Goal: Book appointment/travel/reservation

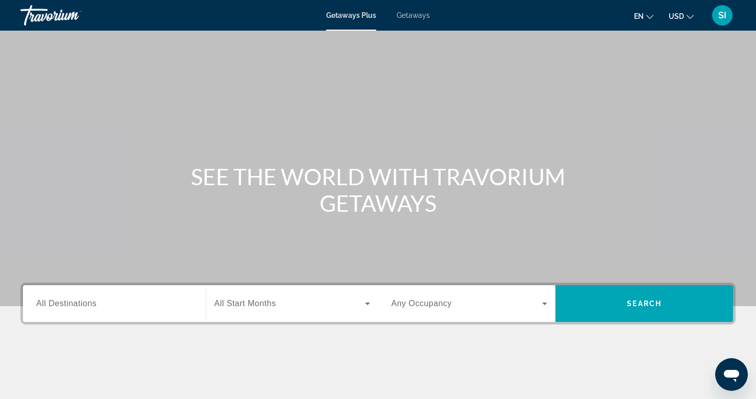
click at [66, 304] on span "All Destinations" at bounding box center [66, 303] width 60 height 9
click at [66, 304] on input "Destination All Destinations" at bounding box center [114, 304] width 156 height 12
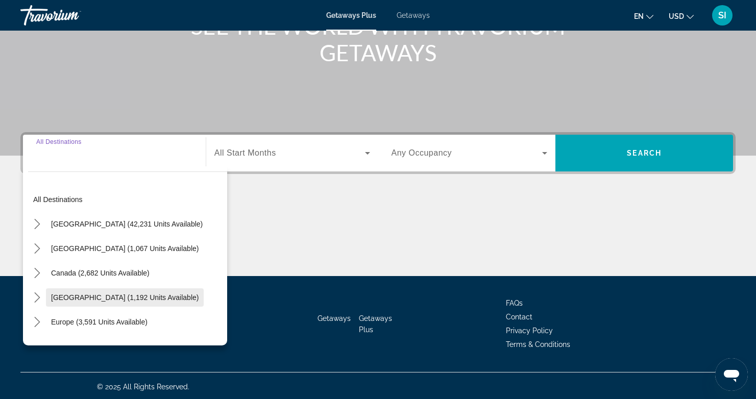
scroll to position [153, 0]
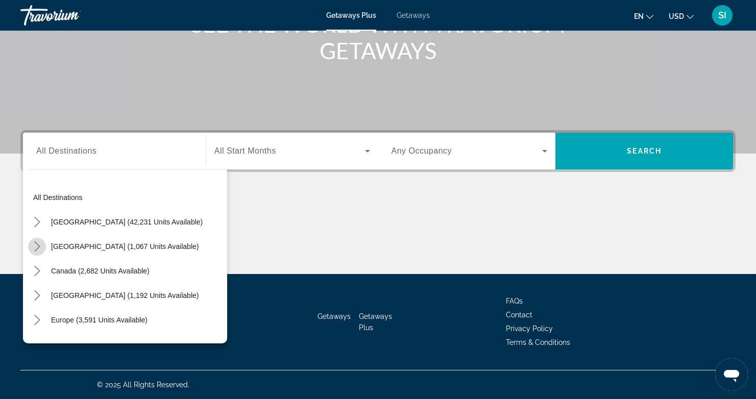
click at [34, 245] on icon "Toggle Mexico (1,067 units available) submenu" at bounding box center [37, 247] width 10 height 10
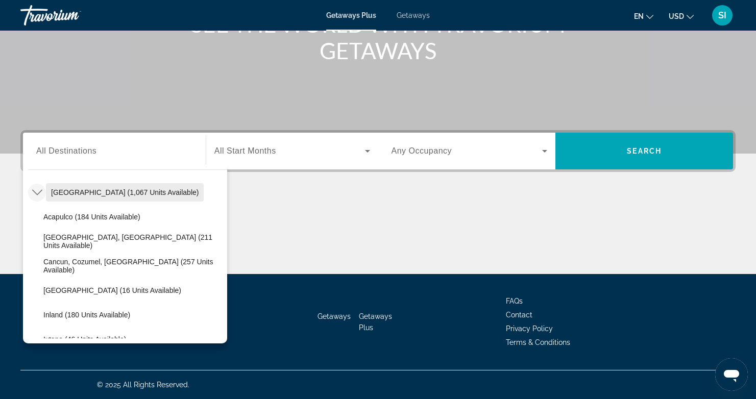
click at [79, 194] on span "[GEOGRAPHIC_DATA] (1,067 units available)" at bounding box center [125, 192] width 148 height 8
type input "**********"
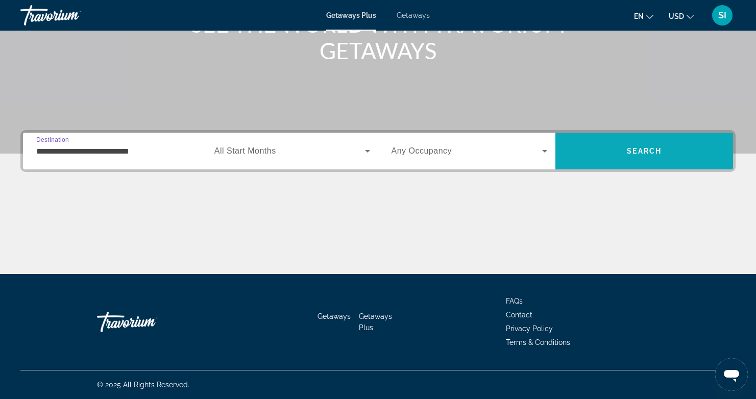
click at [637, 147] on span "Search" at bounding box center [644, 151] width 35 height 8
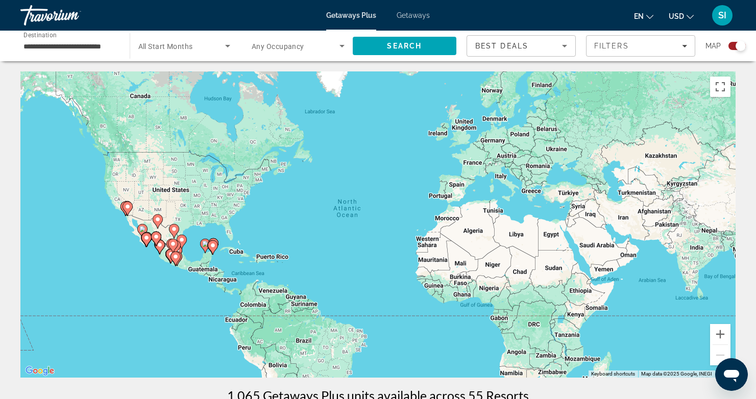
click at [146, 240] on image "Main content" at bounding box center [147, 238] width 6 height 6
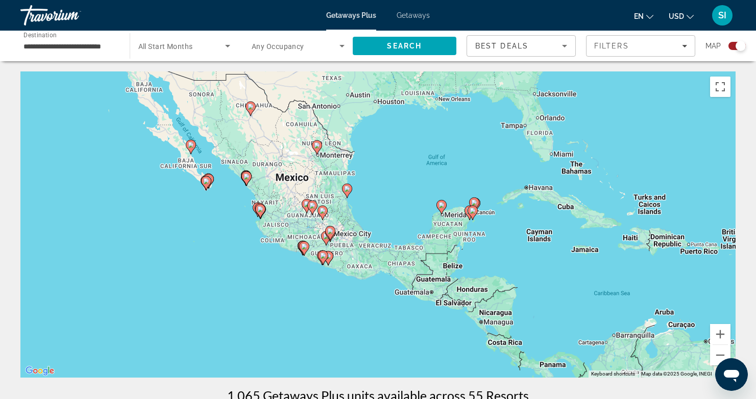
drag, startPoint x: 298, startPoint y: 254, endPoint x: 124, endPoint y: 220, distance: 177.5
click at [124, 220] on div "To activate drag with keyboard, press Alt + Enter. Once in keyboard drag state,…" at bounding box center [378, 225] width 716 height 306
click at [260, 209] on image "Main content" at bounding box center [260, 209] width 6 height 6
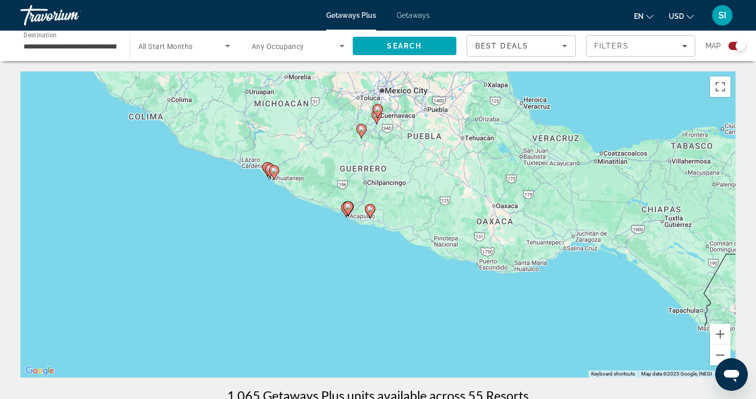
drag, startPoint x: 355, startPoint y: 287, endPoint x: 76, endPoint y: 97, distance: 338.3
click at [67, 89] on div "To activate drag with keyboard, press Alt + Enter. Once in keyboard drag state,…" at bounding box center [378, 225] width 716 height 306
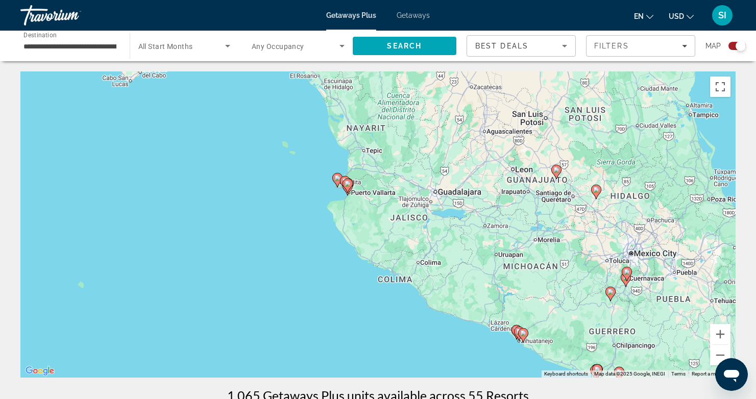
drag, startPoint x: 148, startPoint y: 156, endPoint x: 414, endPoint y: 318, distance: 311.1
click at [414, 325] on div "To activate drag with keyboard, press Alt + Enter. Once in keyboard drag state,…" at bounding box center [378, 225] width 716 height 306
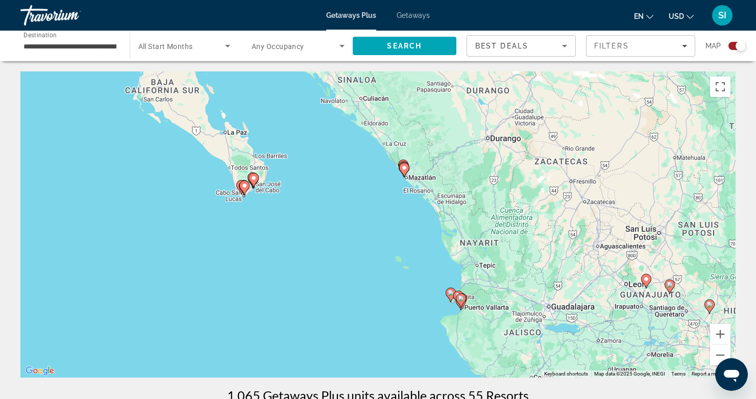
drag, startPoint x: 296, startPoint y: 206, endPoint x: 386, endPoint y: 302, distance: 131.2
click at [386, 302] on div "To activate drag with keyboard, press Alt + Enter. Once in keyboard drag state,…" at bounding box center [378, 225] width 716 height 306
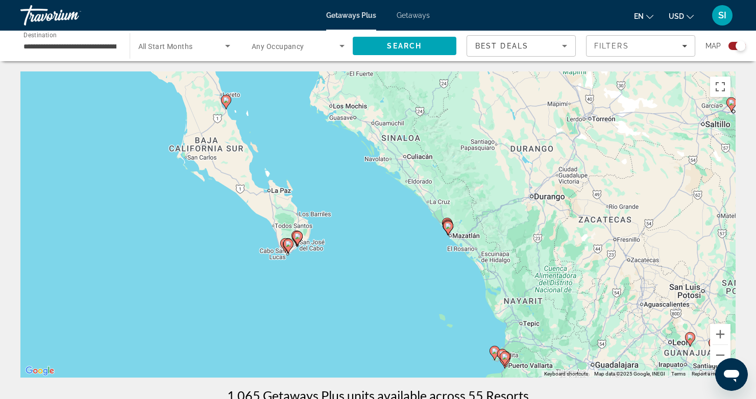
drag, startPoint x: 327, startPoint y: 235, endPoint x: 372, endPoint y: 295, distance: 74.5
click at [372, 295] on div "To activate drag with keyboard, press Alt + Enter. Once in keyboard drag state,…" at bounding box center [378, 225] width 716 height 306
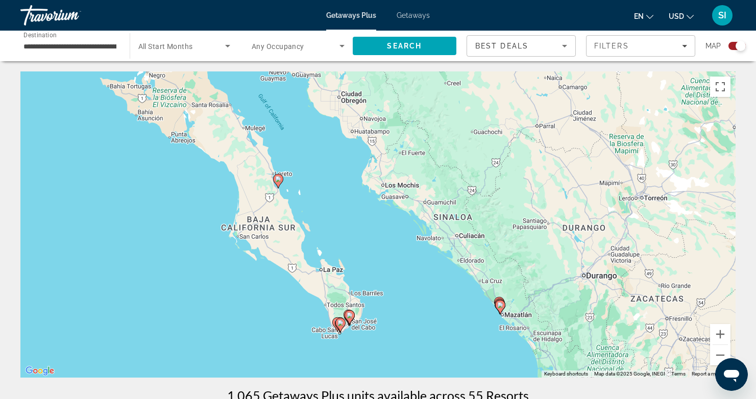
drag, startPoint x: 297, startPoint y: 190, endPoint x: 341, endPoint y: 256, distance: 79.6
click at [341, 256] on div "To activate drag with keyboard, press Alt + Enter. Once in keyboard drag state,…" at bounding box center [378, 225] width 716 height 306
click at [277, 186] on icon "Main content" at bounding box center [278, 181] width 10 height 14
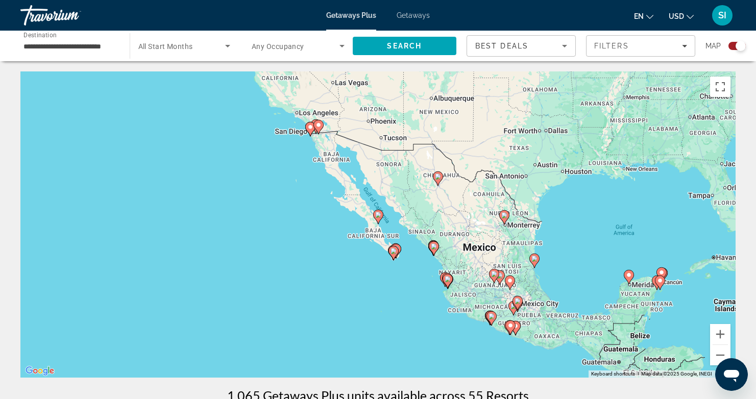
click at [375, 215] on image "Main content" at bounding box center [378, 215] width 6 height 6
type input "**********"
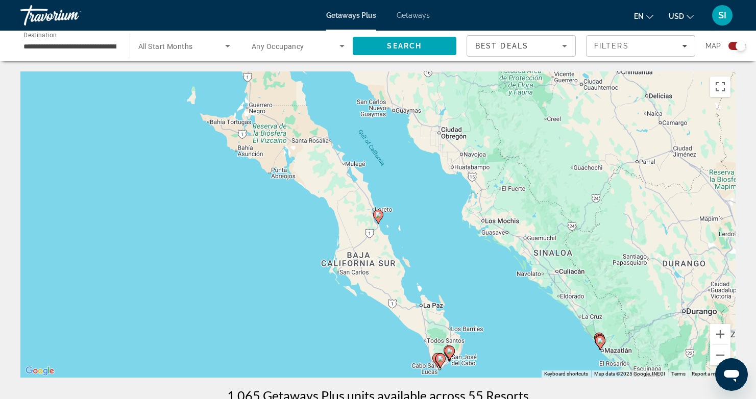
click at [375, 215] on image "Main content" at bounding box center [378, 215] width 6 height 6
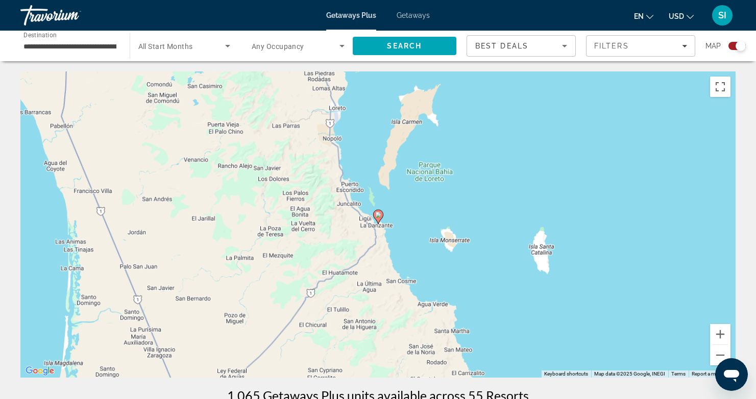
click at [375, 215] on image "Main content" at bounding box center [378, 215] width 6 height 6
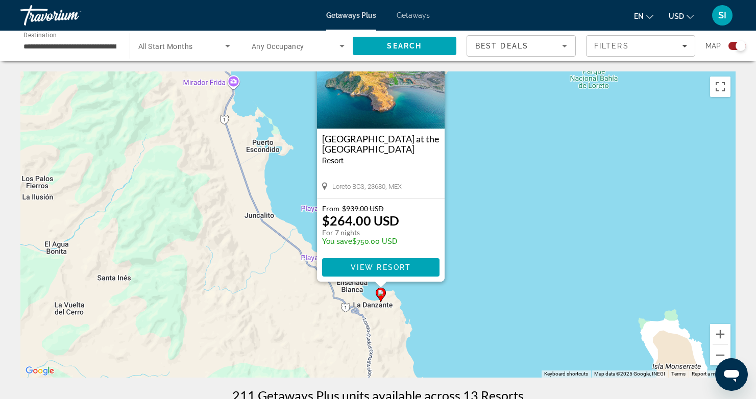
drag, startPoint x: 503, startPoint y: 287, endPoint x: 506, endPoint y: 224, distance: 62.4
click at [506, 224] on div "To activate drag with keyboard, press Alt + Enter. Once in keyboard drag state,…" at bounding box center [378, 225] width 716 height 306
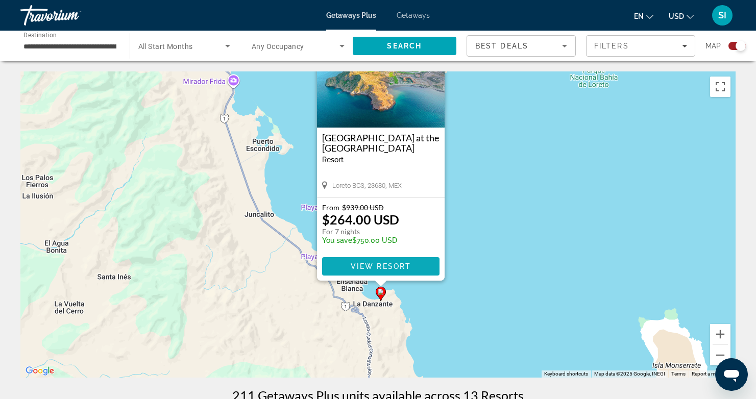
click at [372, 265] on span "View Resort" at bounding box center [380, 267] width 60 height 8
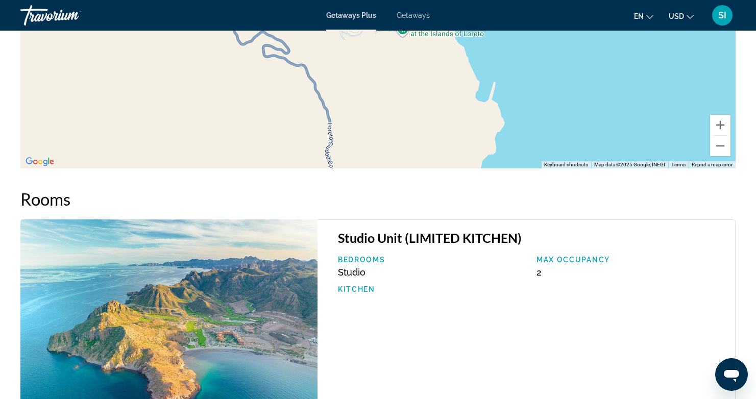
scroll to position [861, 0]
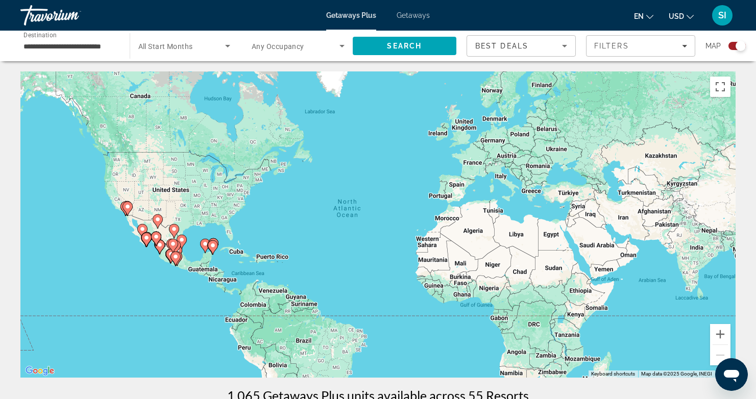
click at [143, 238] on icon "Main content" at bounding box center [145, 239] width 9 height 13
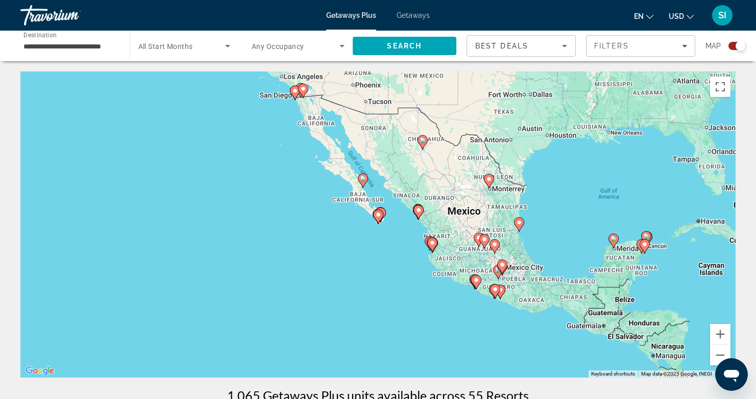
click at [411, 14] on span "Getaways" at bounding box center [413, 15] width 33 height 8
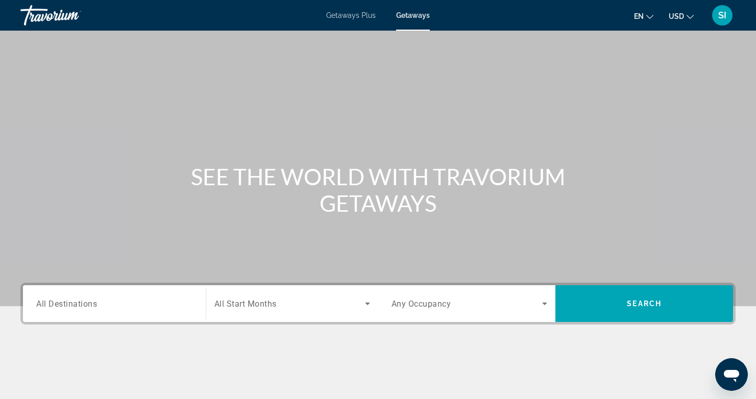
click at [50, 306] on span "All Destinations" at bounding box center [66, 304] width 61 height 10
click at [50, 306] on input "Destination All Destinations" at bounding box center [114, 304] width 156 height 12
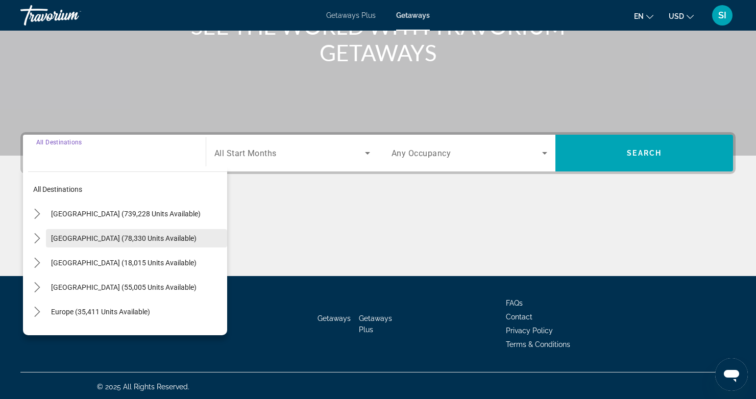
scroll to position [153, 0]
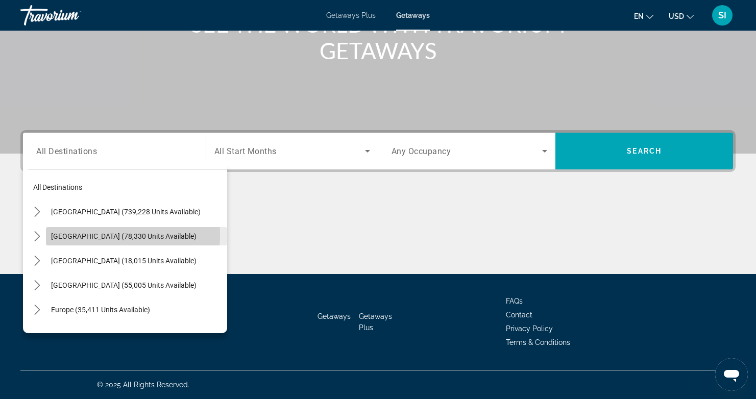
click at [66, 235] on span "[GEOGRAPHIC_DATA] (78,330 units available)" at bounding box center [124, 236] width 146 height 8
type input "**********"
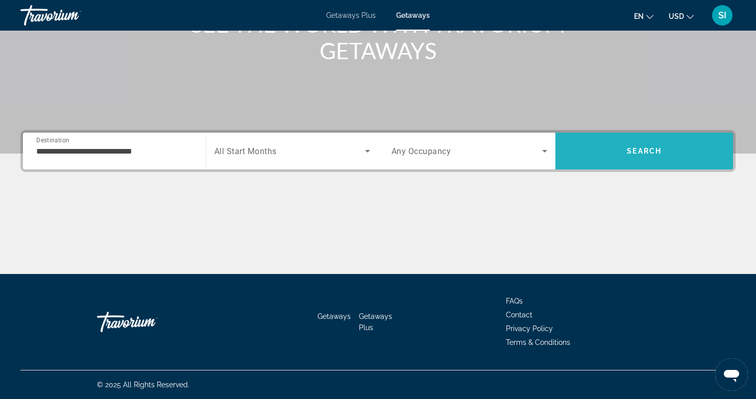
click at [642, 149] on span "Search" at bounding box center [644, 151] width 35 height 8
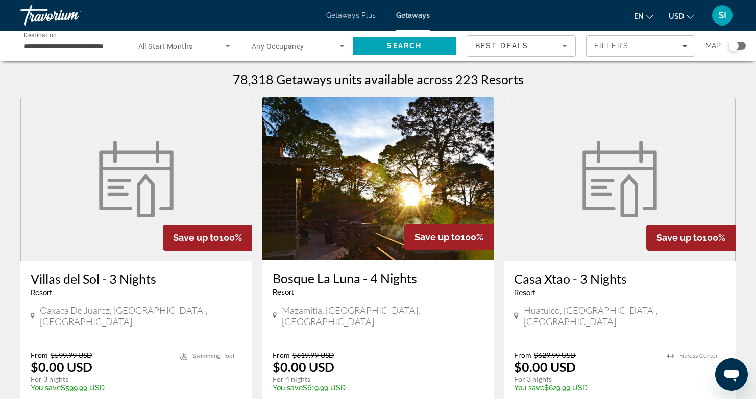
click at [730, 44] on div "Search widget" at bounding box center [734, 46] width 10 height 10
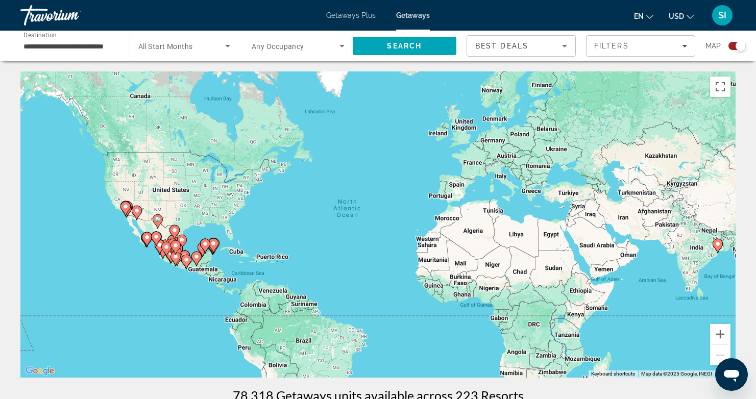
click at [149, 238] on image "Main content" at bounding box center [147, 237] width 6 height 6
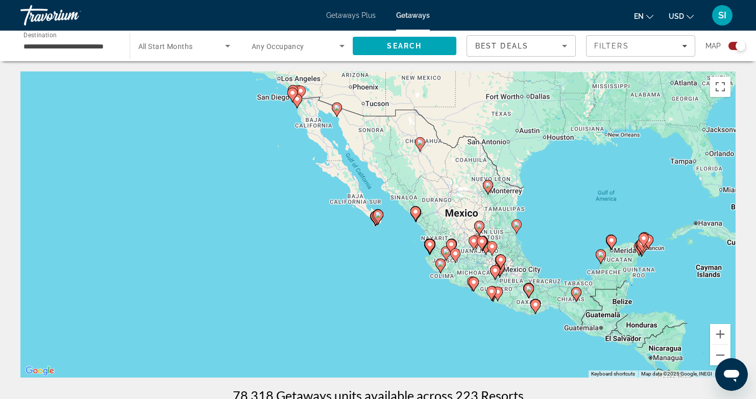
click at [417, 214] on image "Main content" at bounding box center [416, 212] width 6 height 6
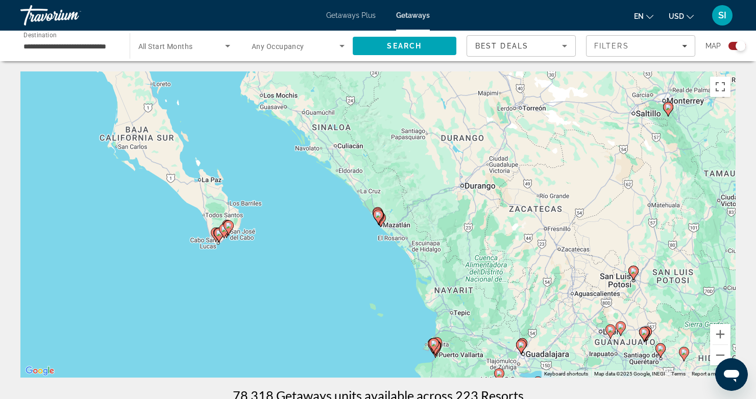
click at [231, 222] on icon "Main content" at bounding box center [228, 227] width 9 height 13
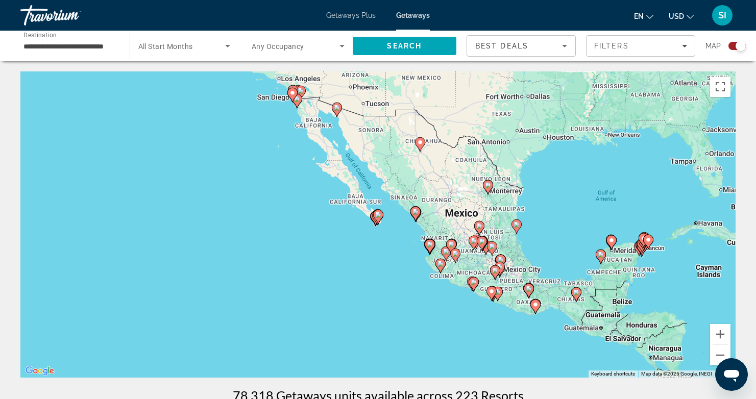
click at [378, 212] on image "Main content" at bounding box center [378, 215] width 6 height 6
type input "**********"
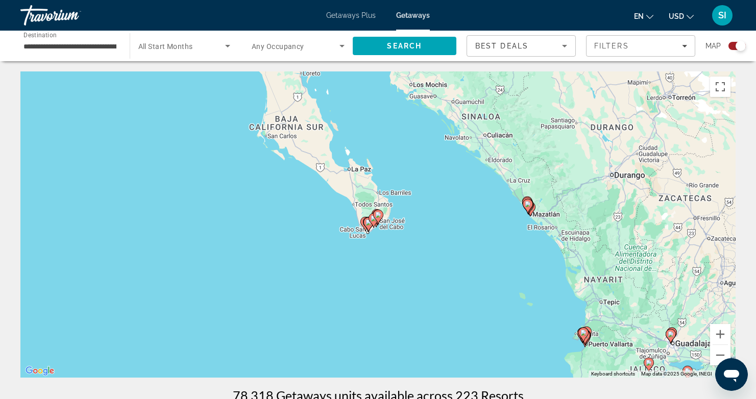
click at [378, 212] on image "Main content" at bounding box center [378, 215] width 6 height 6
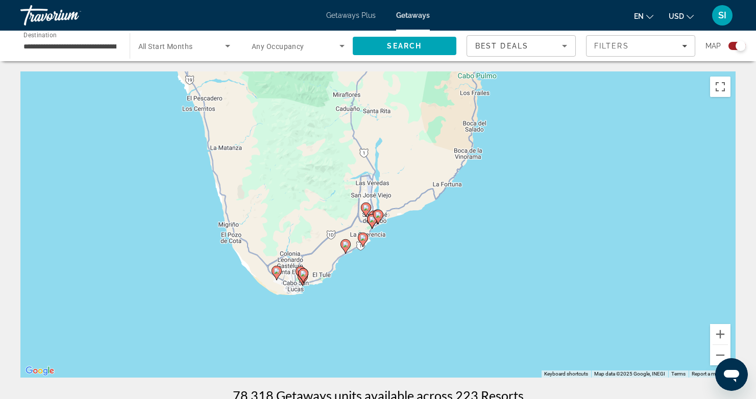
click at [377, 213] on image "Main content" at bounding box center [378, 215] width 6 height 6
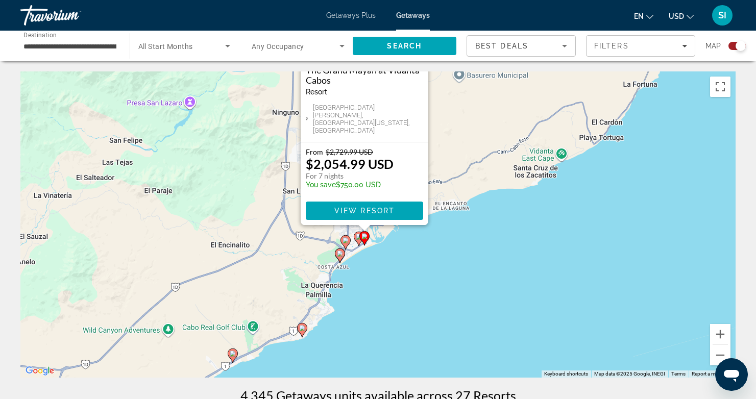
drag, startPoint x: 476, startPoint y: 260, endPoint x: 431, endPoint y: 233, distance: 52.3
click at [463, 143] on div "To activate drag with keyboard, press Alt + Enter. Once in keyboard drag state,…" at bounding box center [378, 225] width 716 height 306
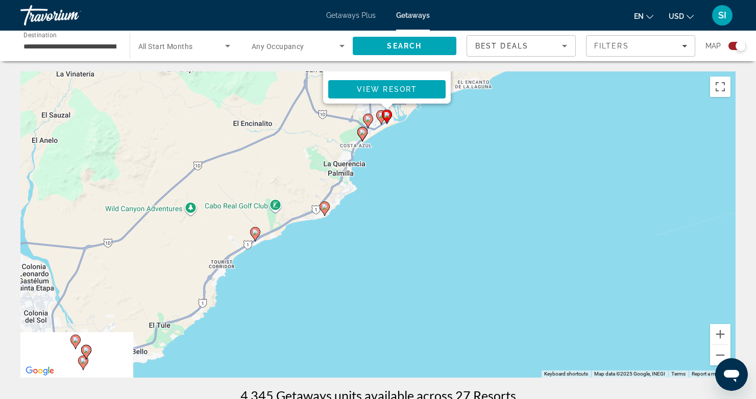
drag, startPoint x: 447, startPoint y: 289, endPoint x: 470, endPoint y: 167, distance: 124.2
click at [470, 167] on div "To activate drag with keyboard, press Alt + Enter. Once in keyboard drag state,…" at bounding box center [378, 225] width 716 height 306
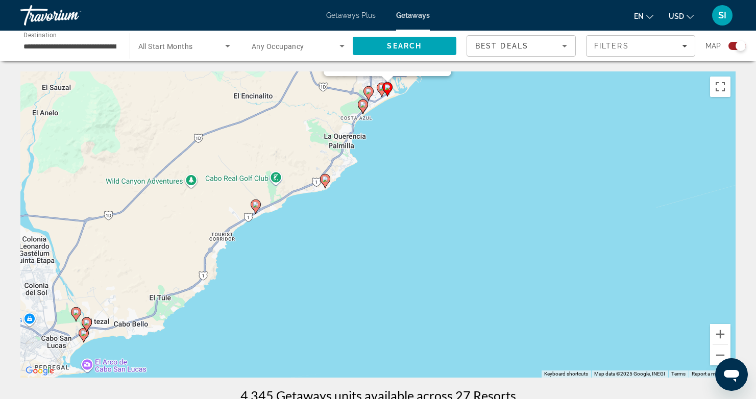
click at [321, 173] on div "To activate drag with keyboard, press Alt + Enter. Once in keyboard drag state,…" at bounding box center [378, 225] width 716 height 306
click at [323, 179] on image "Main content" at bounding box center [325, 179] width 6 height 6
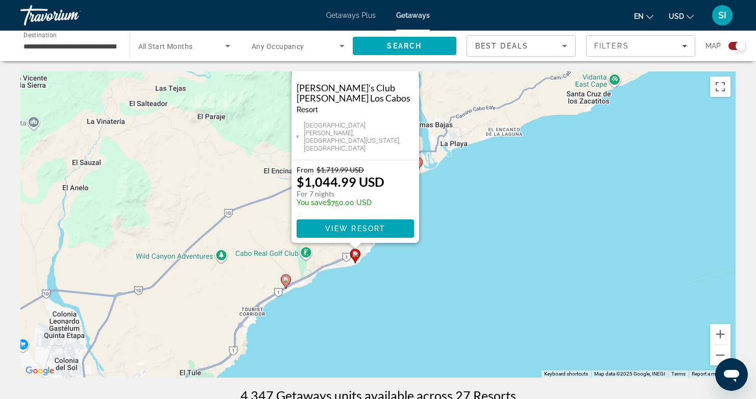
drag, startPoint x: 575, startPoint y: 335, endPoint x: 510, endPoint y: 259, distance: 99.6
click at [553, 234] on div "To activate drag with keyboard, press Alt + Enter. Once in keyboard drag state,…" at bounding box center [378, 225] width 716 height 306
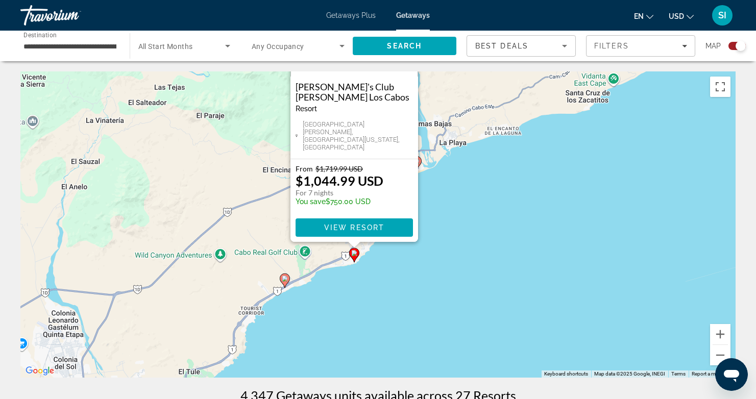
click at [434, 324] on div "To activate drag with keyboard, press Alt + Enter. Once in keyboard drag state,…" at bounding box center [378, 225] width 716 height 306
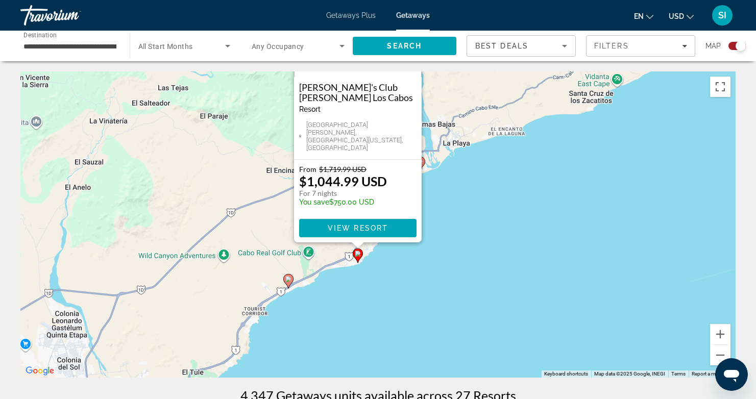
click at [446, 291] on div "To activate drag with keyboard, press Alt + Enter. Once in keyboard drag state,…" at bounding box center [378, 225] width 716 height 306
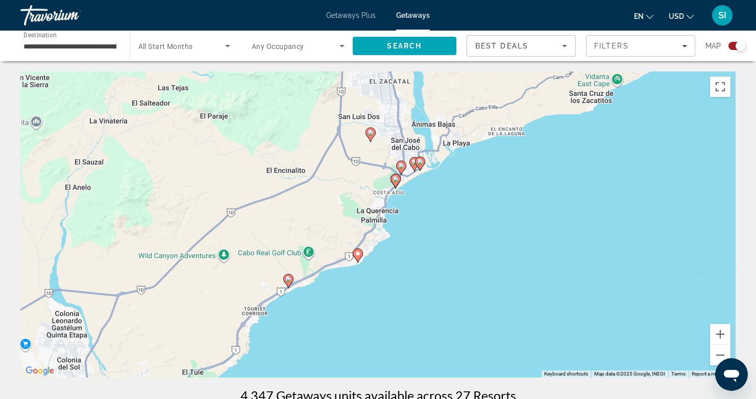
click at [293, 283] on gmp-advanced-marker "Main content" at bounding box center [288, 281] width 10 height 15
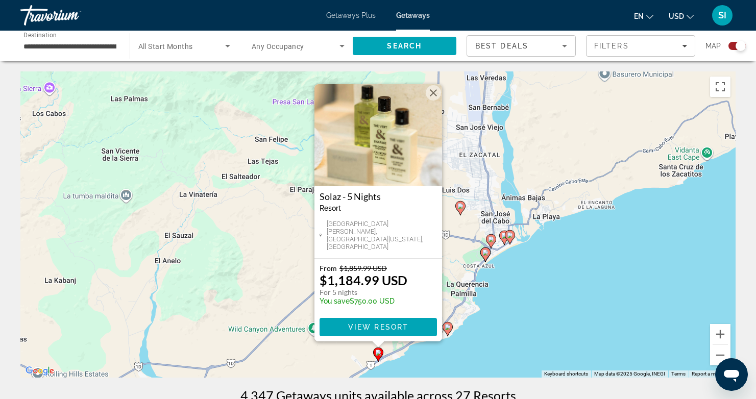
click at [586, 307] on div "To activate drag with keyboard, press Alt + Enter. Once in keyboard drag state,…" at bounding box center [378, 225] width 716 height 306
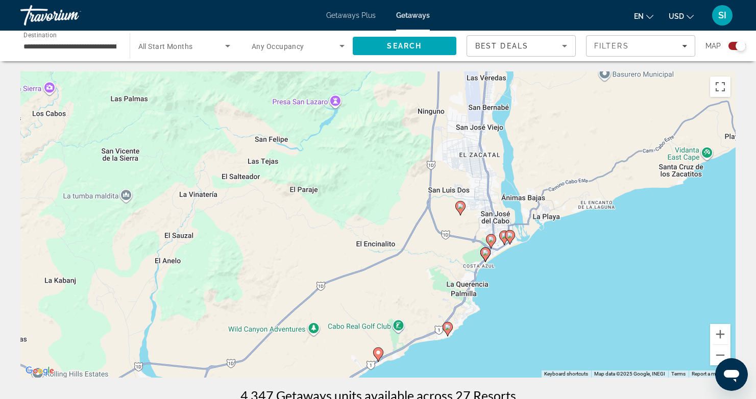
click at [486, 256] on icon "Main content" at bounding box center [485, 254] width 9 height 13
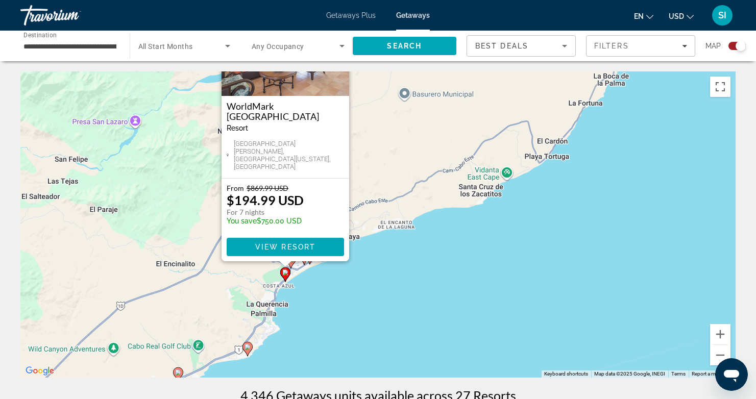
drag, startPoint x: 580, startPoint y: 322, endPoint x: 486, endPoint y: 241, distance: 123.9
click at [486, 241] on div "To activate drag with keyboard, press Alt + Enter. Once in keyboard drag state,…" at bounding box center [378, 225] width 716 height 306
click at [287, 246] on span "View Resort" at bounding box center [285, 247] width 60 height 8
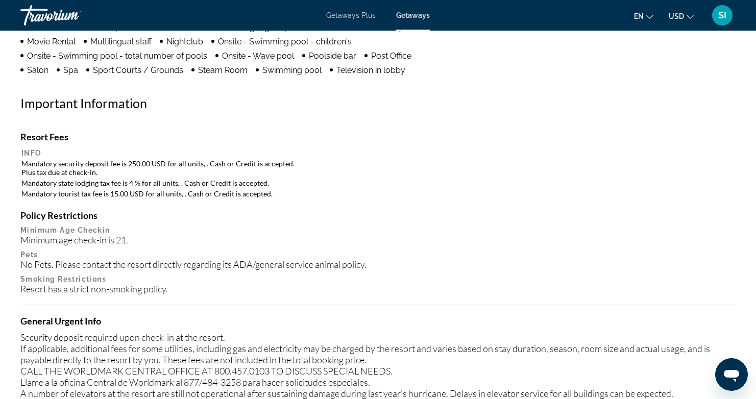
scroll to position [773, 0]
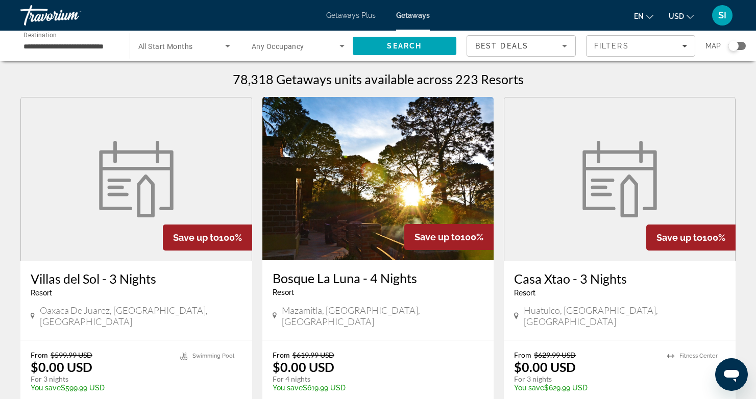
click at [734, 47] on div "Search widget" at bounding box center [734, 46] width 10 height 10
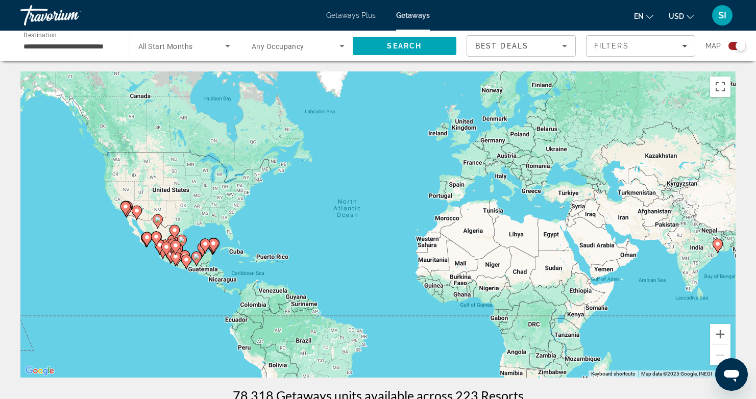
click at [147, 241] on icon "Main content" at bounding box center [146, 239] width 9 height 13
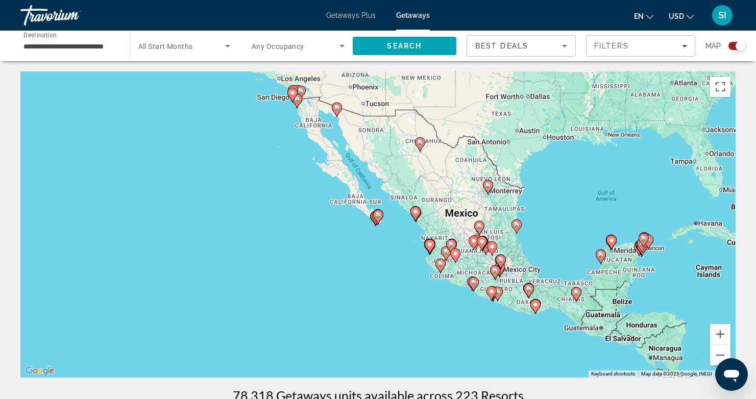
click at [377, 217] on image "Main content" at bounding box center [378, 215] width 6 height 6
type input "**********"
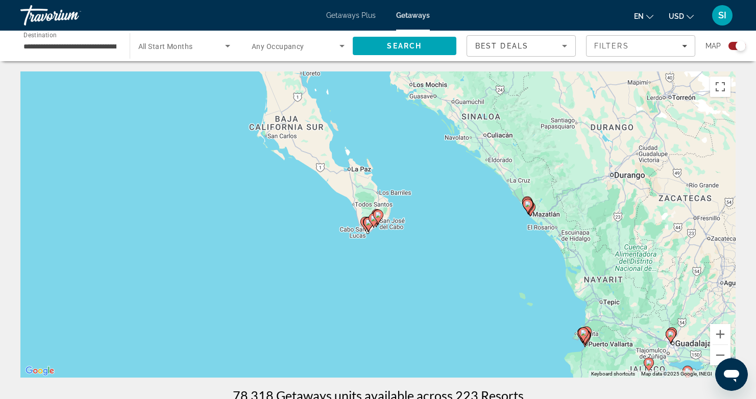
click at [377, 217] on image "Main content" at bounding box center [378, 215] width 6 height 6
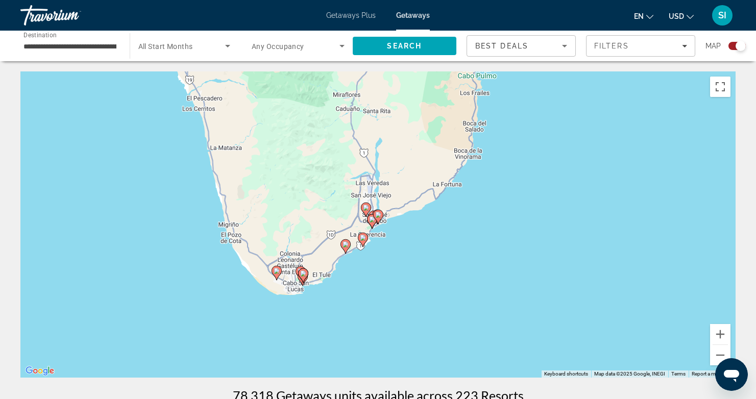
click at [377, 217] on image "Main content" at bounding box center [378, 215] width 6 height 6
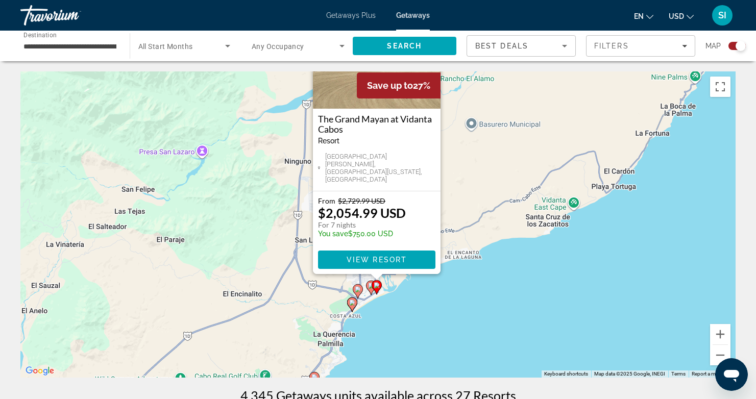
drag, startPoint x: 476, startPoint y: 214, endPoint x: 467, endPoint y: 146, distance: 68.0
click at [467, 146] on div "To activate drag with keyboard, press Alt + Enter. Once in keyboard drag state,…" at bounding box center [378, 225] width 716 height 306
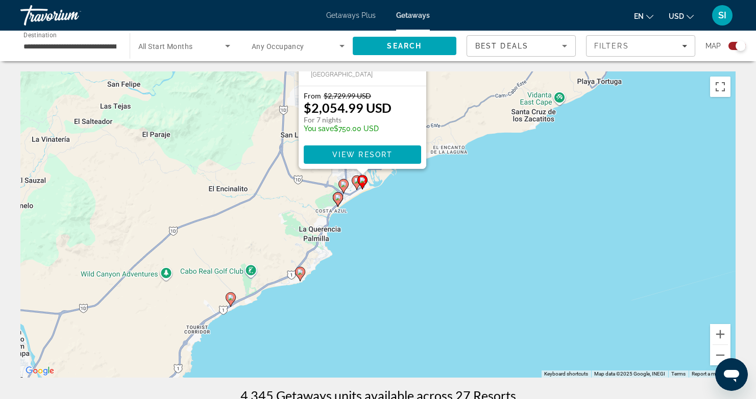
click at [356, 180] on image "Main content" at bounding box center [357, 181] width 6 height 6
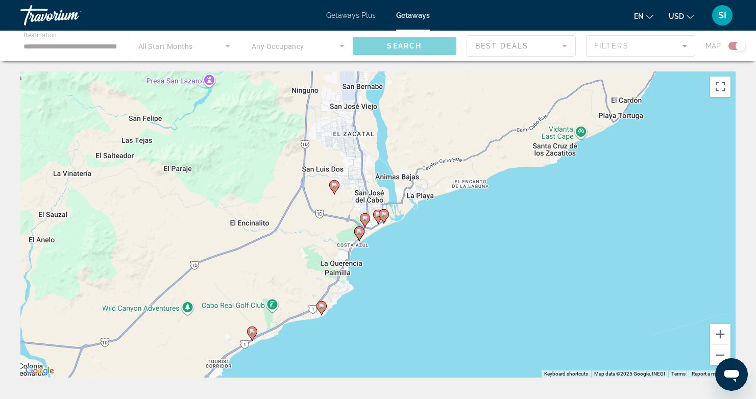
click at [477, 264] on div "To navigate, press the arrow keys. To activate drag with keyboard, press Alt + …" at bounding box center [378, 225] width 716 height 306
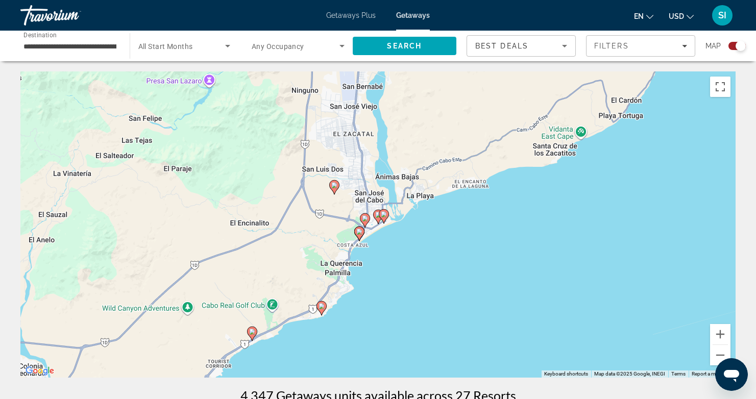
click at [375, 213] on image "Main content" at bounding box center [378, 215] width 6 height 6
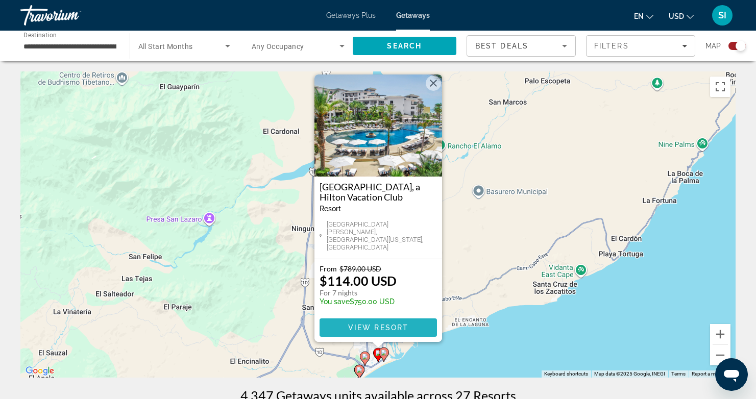
click at [376, 325] on span "View Resort" at bounding box center [378, 328] width 60 height 8
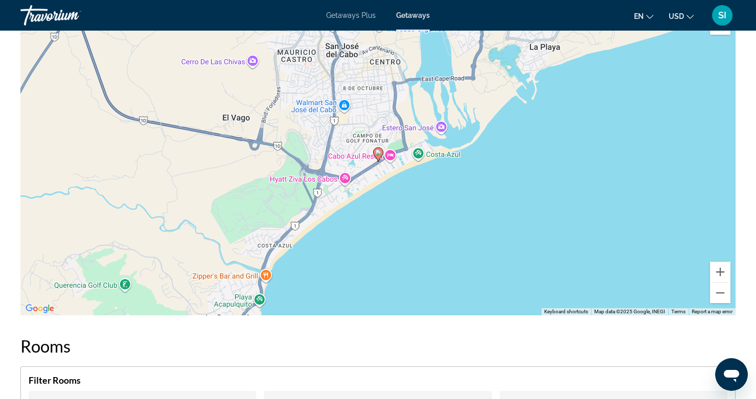
scroll to position [1317, 0]
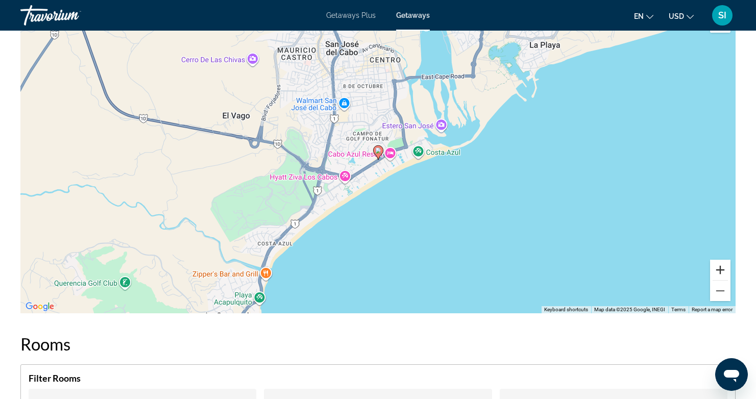
click at [718, 263] on button "Zoom in" at bounding box center [720, 270] width 20 height 20
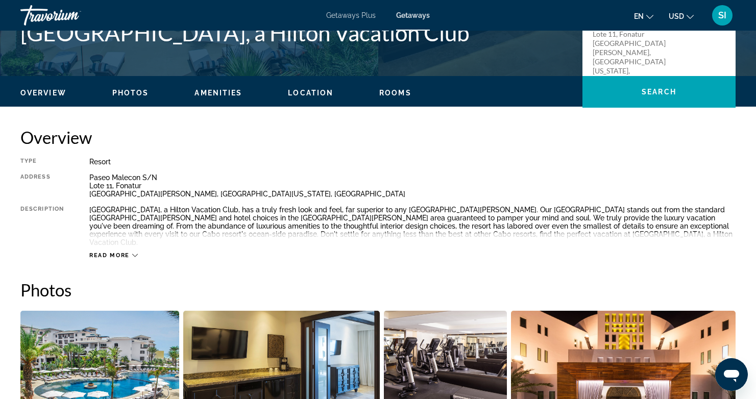
scroll to position [0, 0]
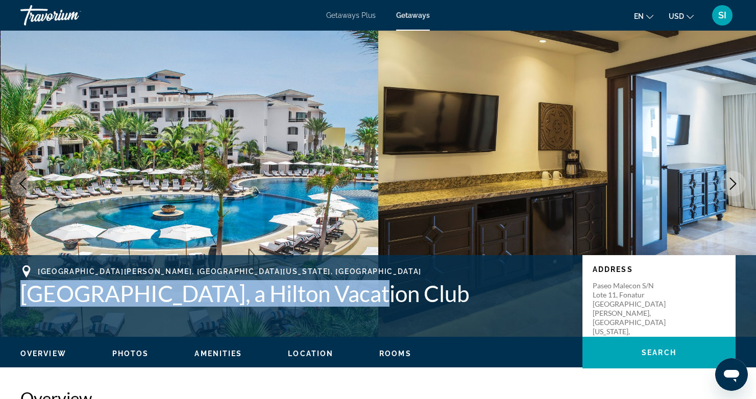
drag, startPoint x: 13, startPoint y: 297, endPoint x: 360, endPoint y: 307, distance: 346.5
click at [360, 307] on div "[GEOGRAPHIC_DATA][PERSON_NAME], [GEOGRAPHIC_DATA][US_STATE], [GEOGRAPHIC_DATA] …" at bounding box center [378, 296] width 756 height 61
copy h1 "[GEOGRAPHIC_DATA], a Hilton Vacation Club"
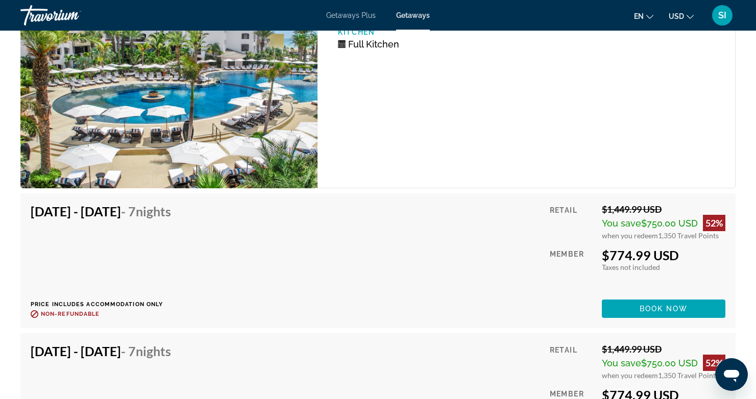
scroll to position [7271, 0]
